Goal: Information Seeking & Learning: Compare options

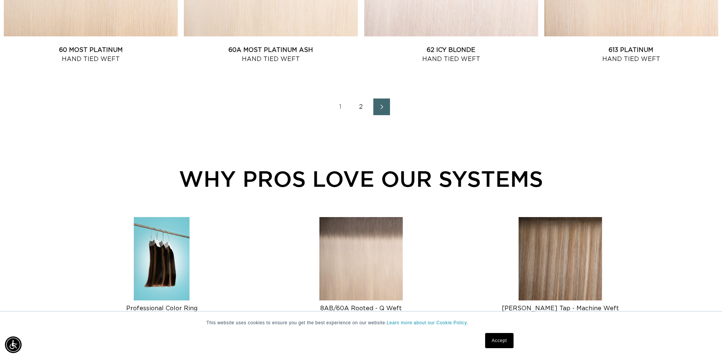
click at [364, 106] on link "2" at bounding box center [361, 107] width 17 height 17
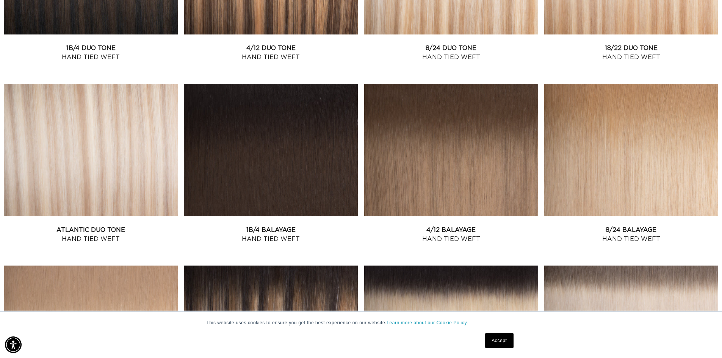
scroll to position [0, 669]
click at [117, 226] on link "Atlantic Duo Tone Hand Tied Weft" at bounding box center [91, 235] width 174 height 18
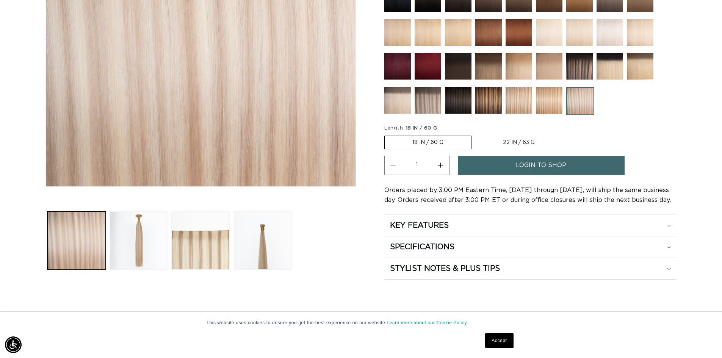
scroll to position [0, 669]
click at [206, 240] on button "Load image 3 in gallery view" at bounding box center [200, 241] width 58 height 58
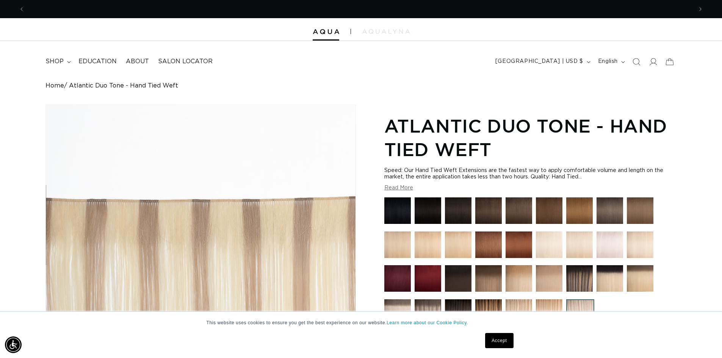
scroll to position [0, 0]
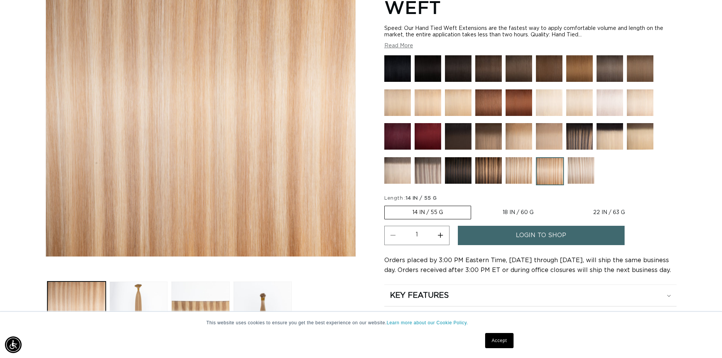
scroll to position [0, 669]
click at [392, 104] on img at bounding box center [398, 103] width 27 height 27
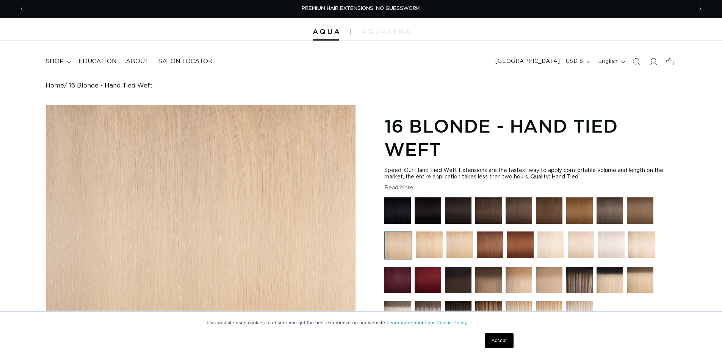
click at [430, 236] on img at bounding box center [429, 245] width 27 height 27
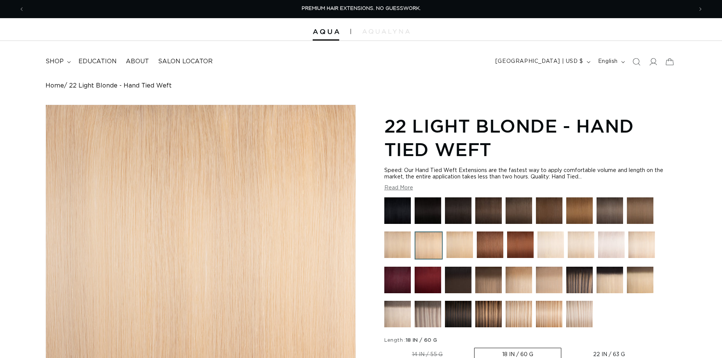
click at [455, 242] on img at bounding box center [460, 245] width 27 height 27
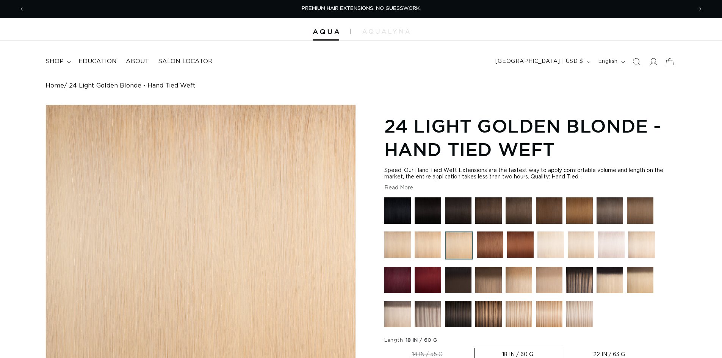
click at [552, 250] on img at bounding box center [551, 245] width 27 height 27
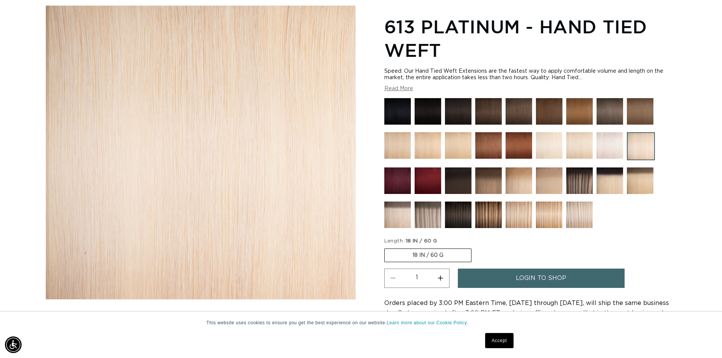
scroll to position [0, 669]
click at [531, 135] on img at bounding box center [519, 145] width 27 height 27
click at [549, 140] on img at bounding box center [549, 145] width 27 height 27
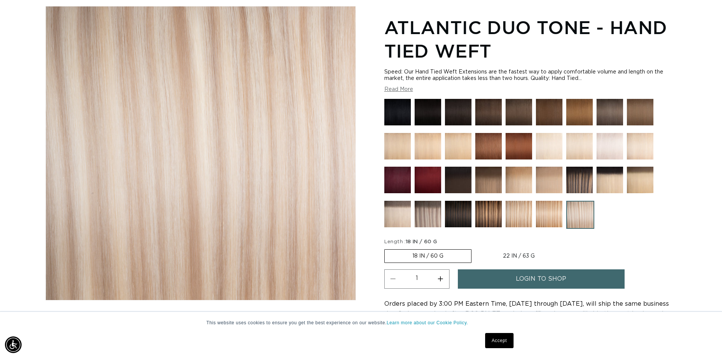
click at [548, 213] on img at bounding box center [549, 214] width 27 height 27
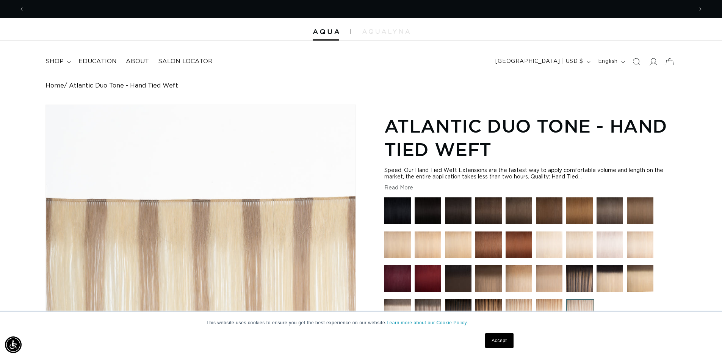
scroll to position [0, 1337]
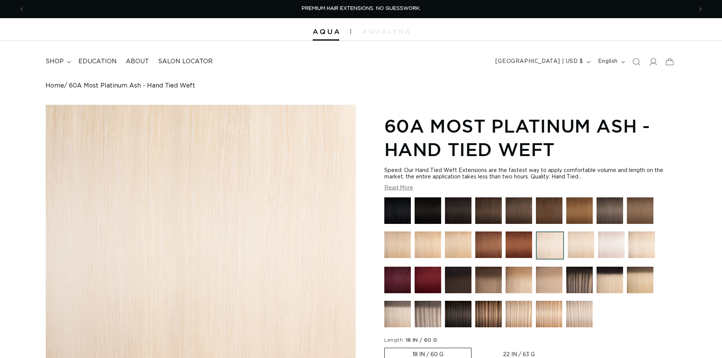
click at [397, 244] on img at bounding box center [398, 245] width 27 height 27
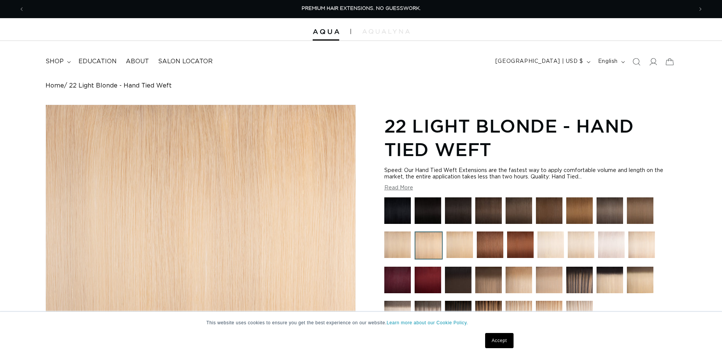
click at [455, 239] on img at bounding box center [460, 245] width 27 height 27
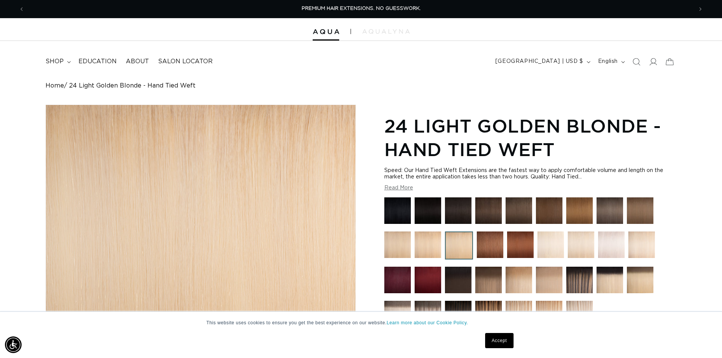
click at [550, 243] on img at bounding box center [551, 245] width 27 height 27
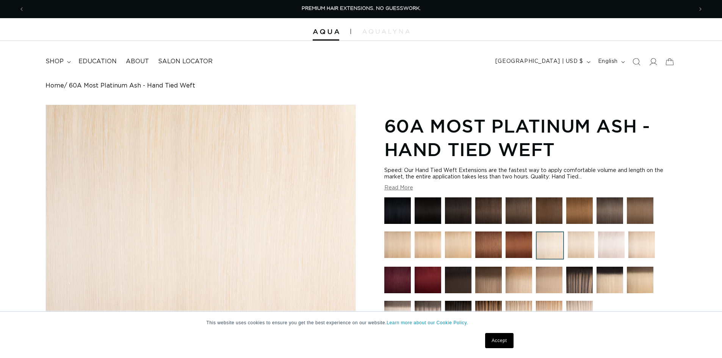
click at [578, 252] on img at bounding box center [581, 245] width 27 height 27
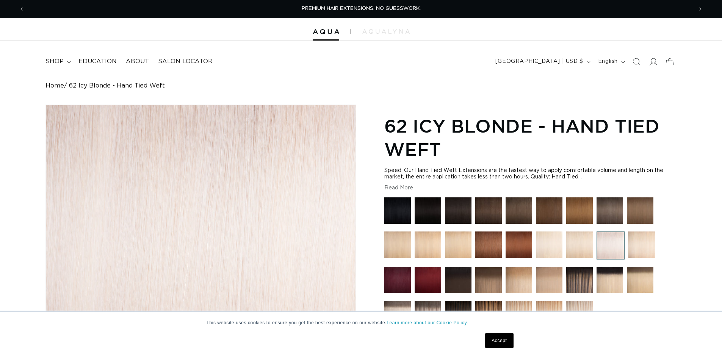
click at [647, 239] on img at bounding box center [642, 245] width 27 height 27
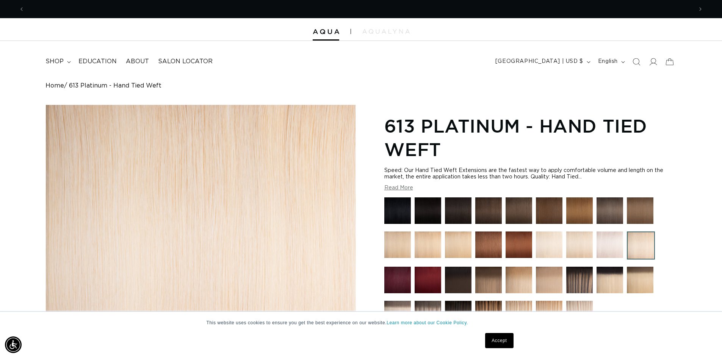
scroll to position [0, 669]
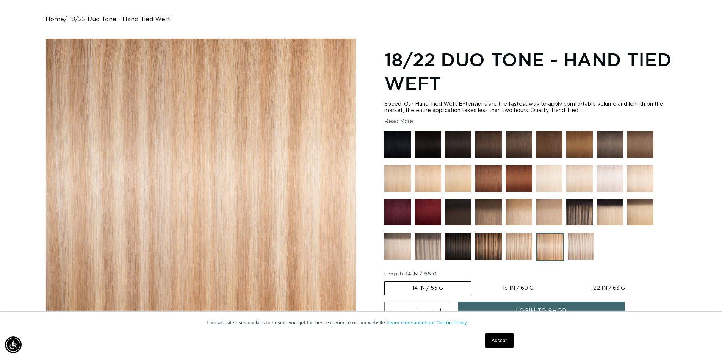
scroll to position [73, 0]
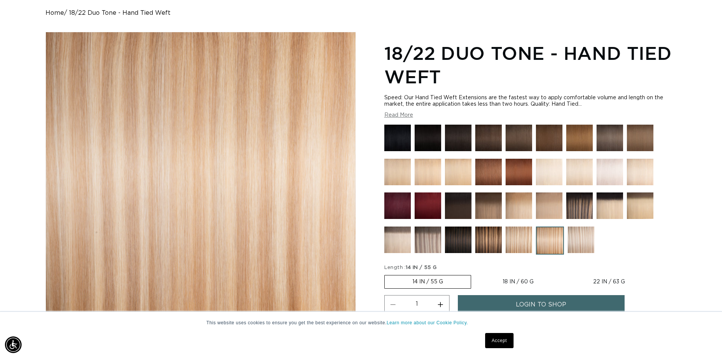
click at [522, 237] on img at bounding box center [519, 240] width 27 height 27
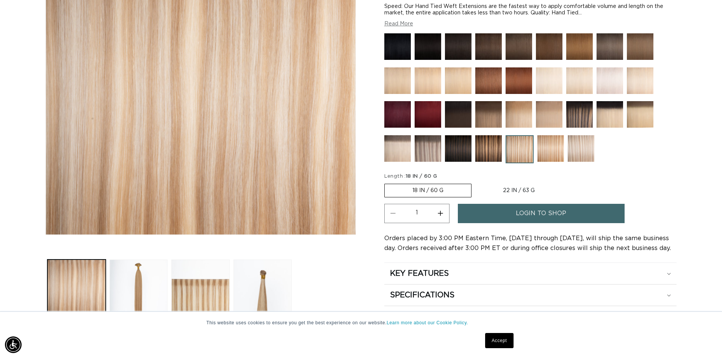
scroll to position [0, 669]
click at [552, 149] on img at bounding box center [551, 148] width 27 height 27
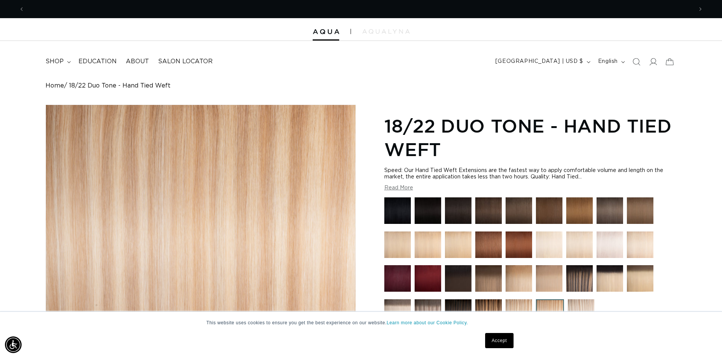
scroll to position [0, 1337]
